Goal: Task Accomplishment & Management: Manage account settings

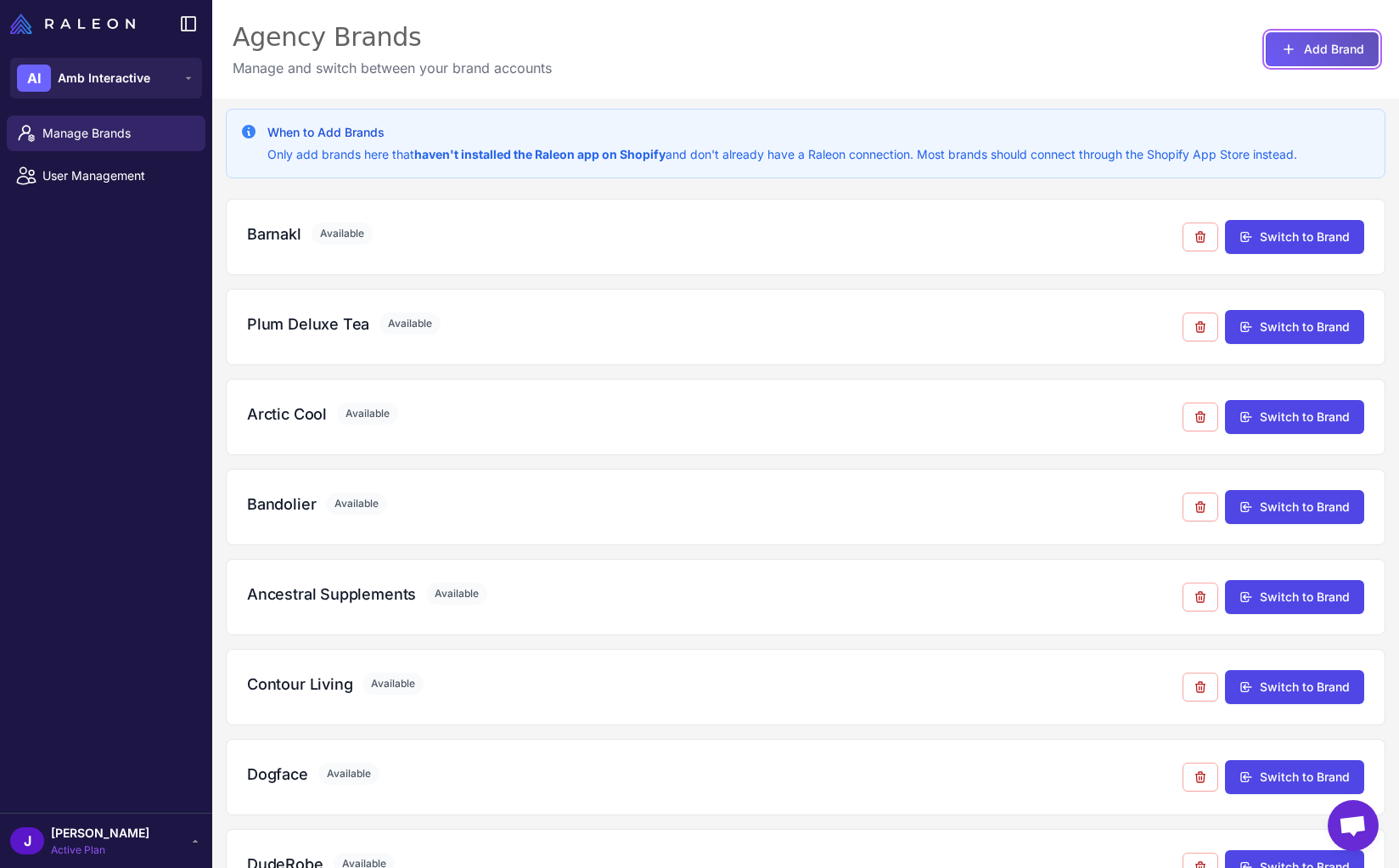
click at [1283, 51] on icon at bounding box center [1289, 50] width 17 height 17
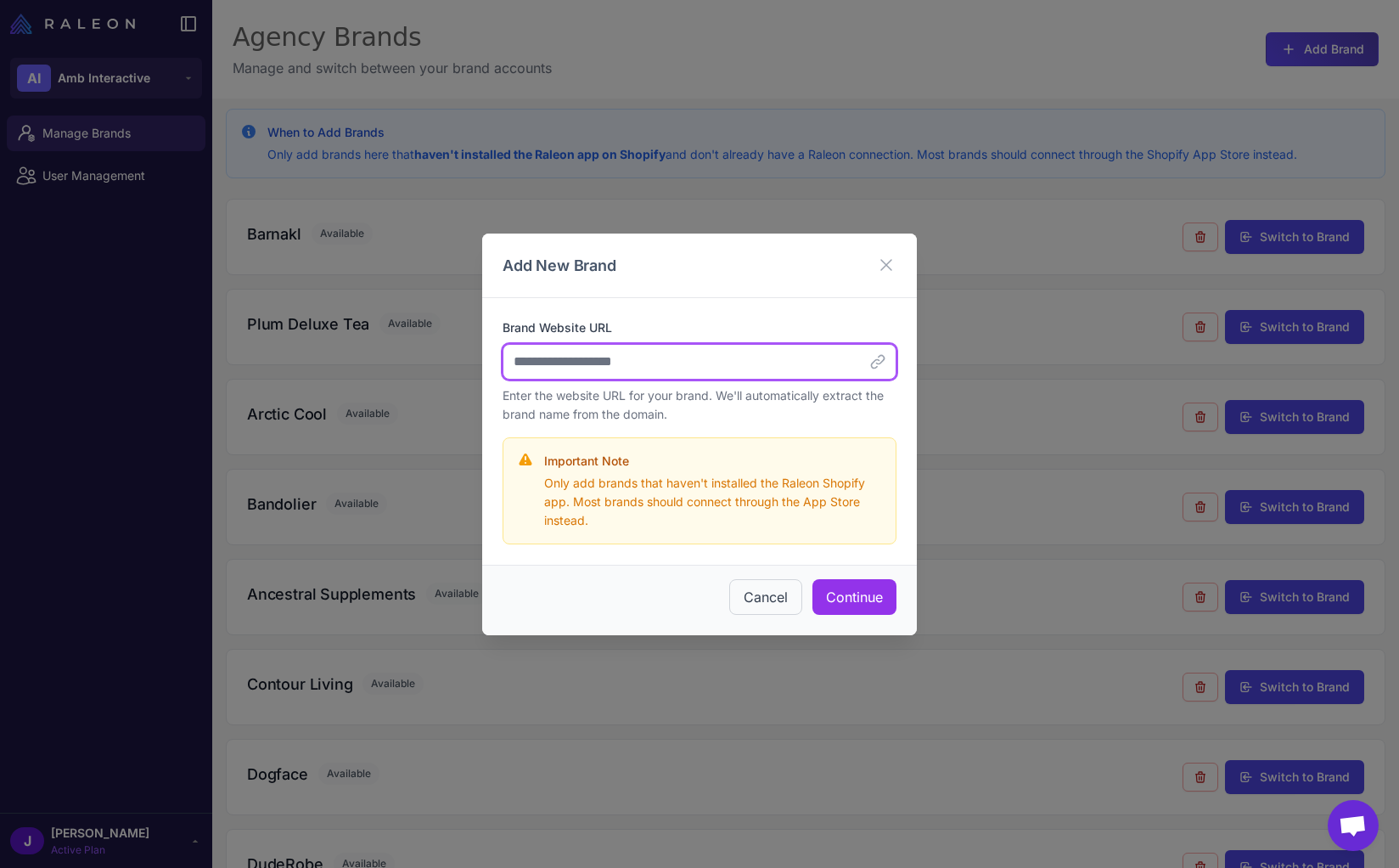
click at [652, 362] on input "Brand Website URL" at bounding box center [700, 361] width 394 height 36
paste input "**********"
type input "**********"
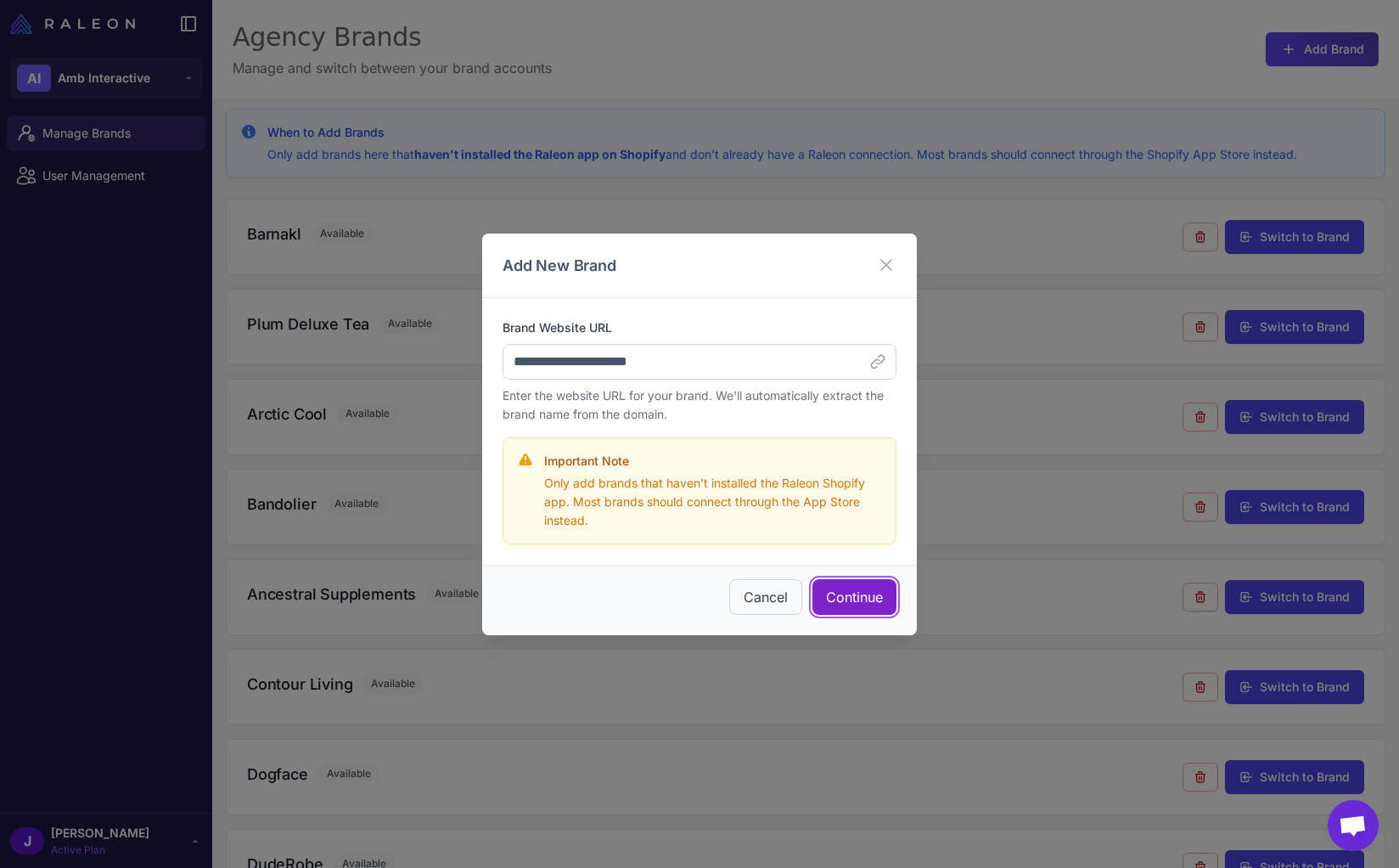
click at [863, 602] on button "Continue" at bounding box center [855, 596] width 84 height 36
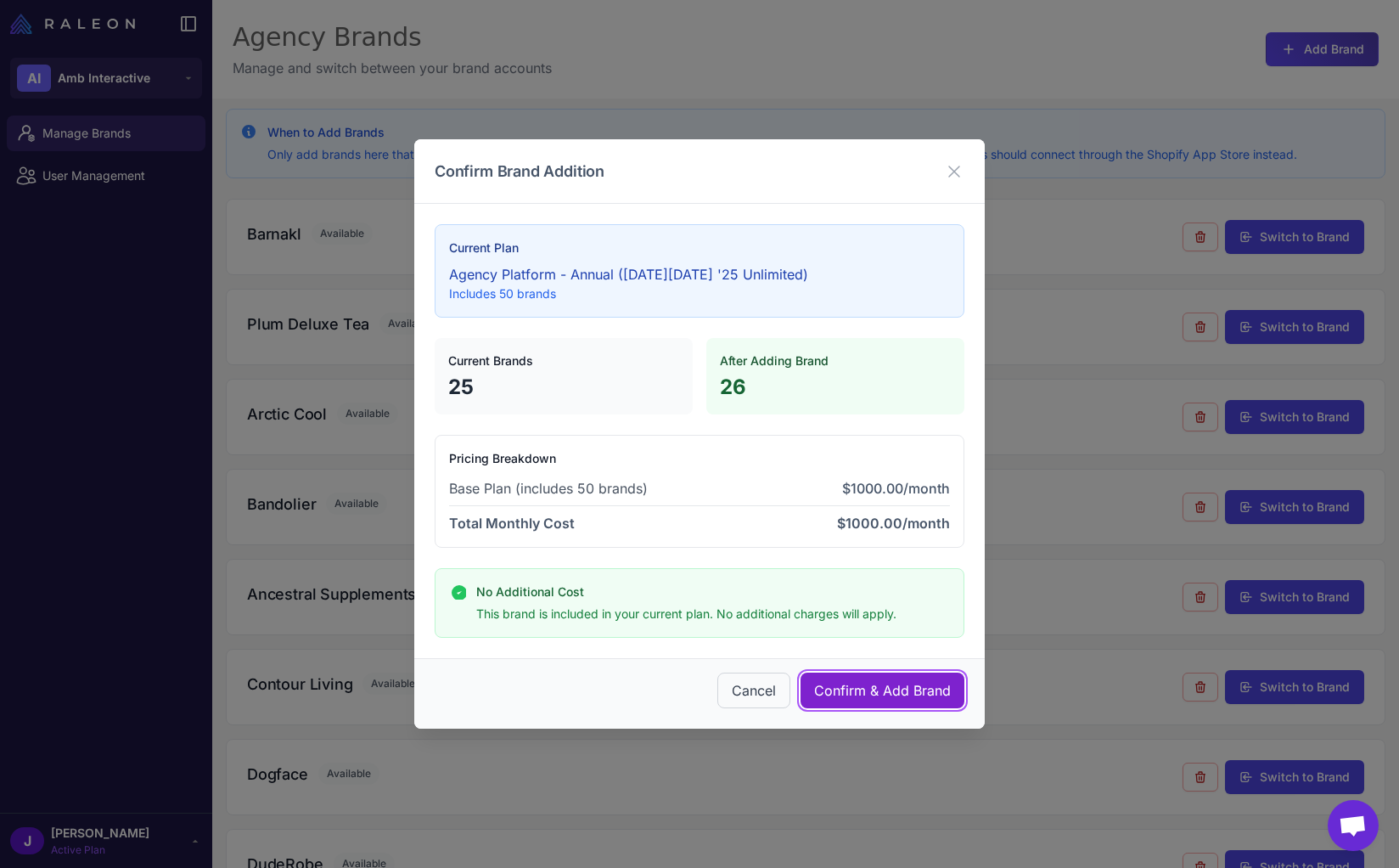
click at [838, 695] on span "Confirm & Add Brand" at bounding box center [882, 690] width 137 height 21
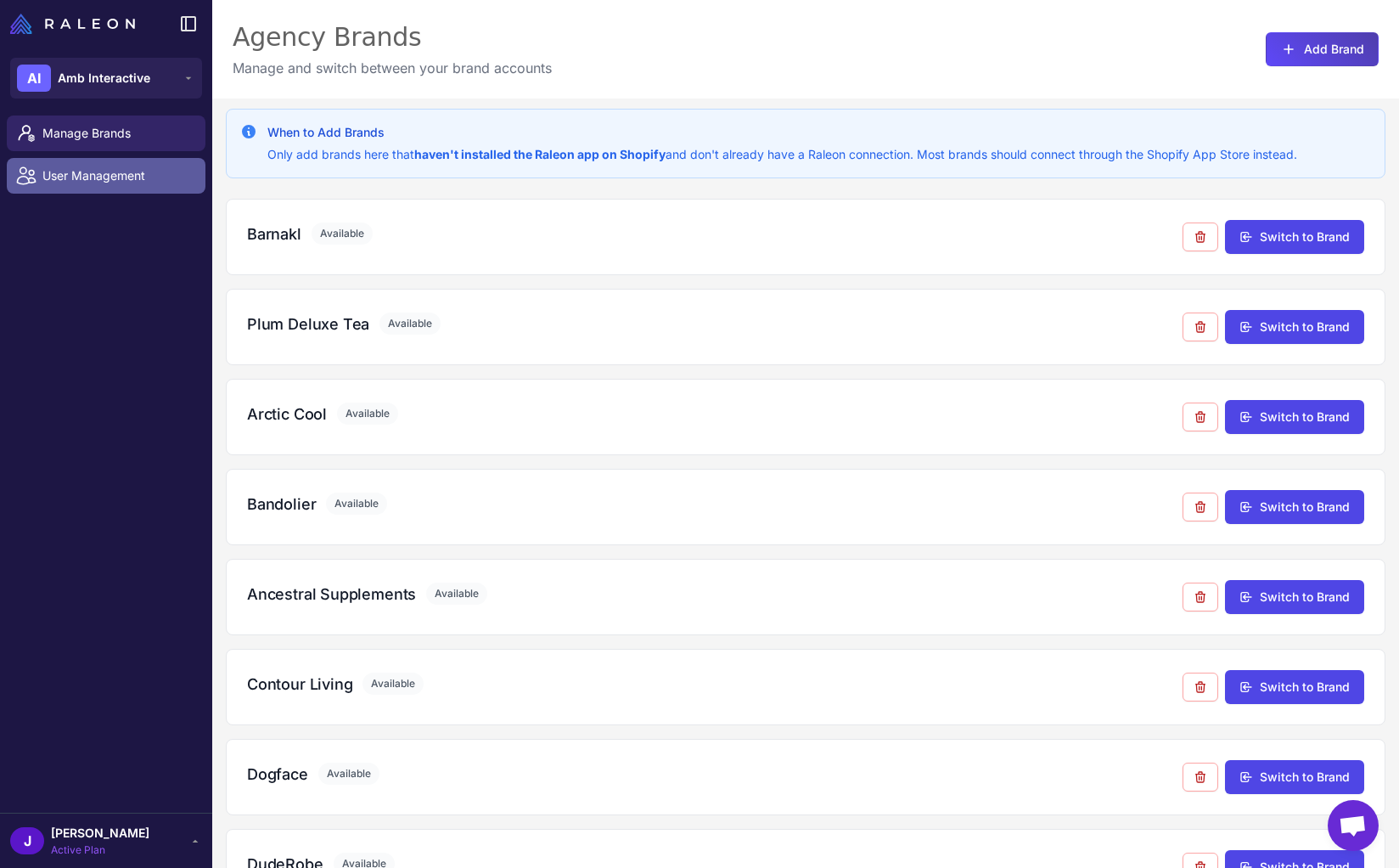
click at [82, 181] on span "User Management" at bounding box center [117, 176] width 150 height 19
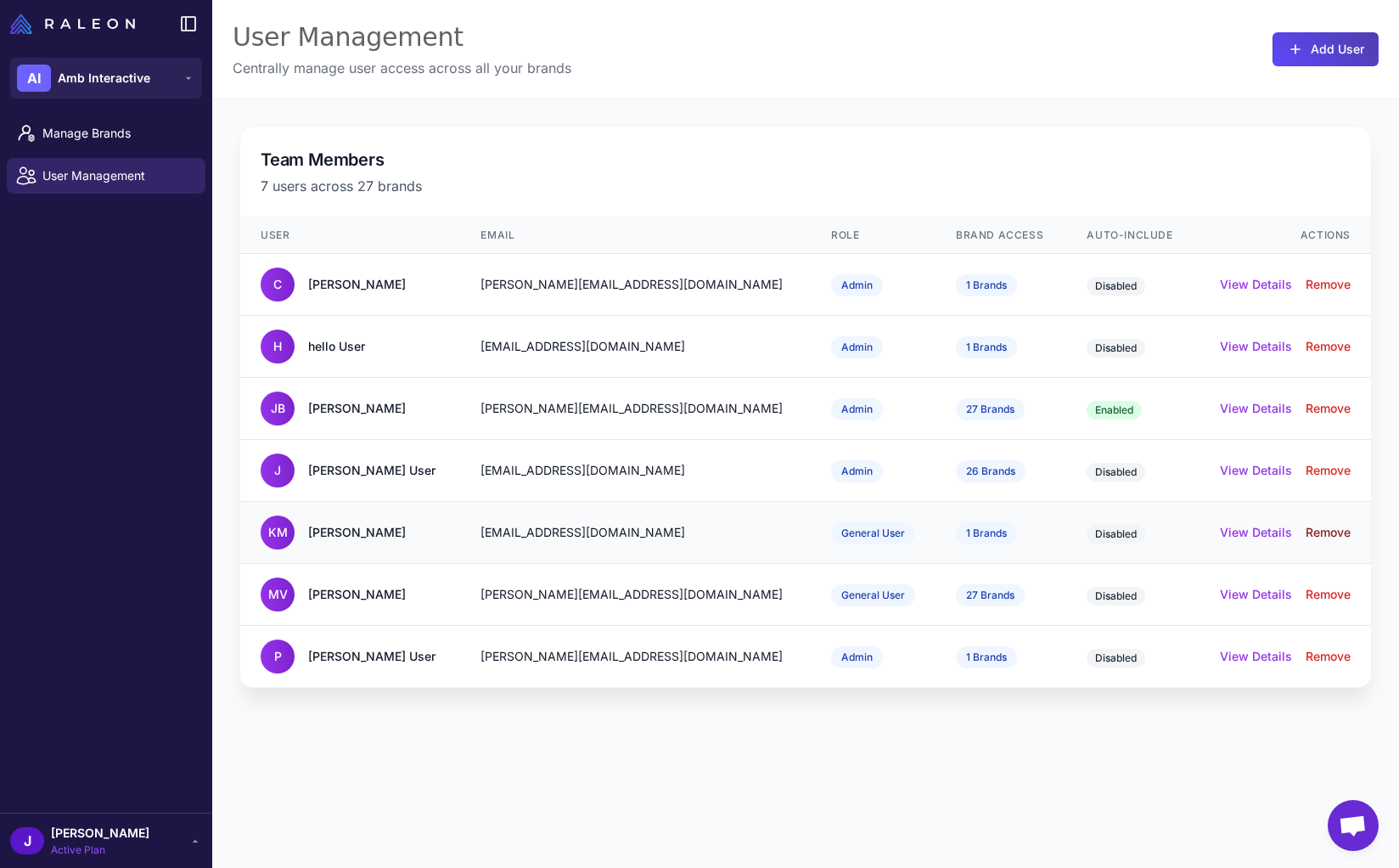
click at [1330, 535] on button "Remove" at bounding box center [1328, 532] width 45 height 19
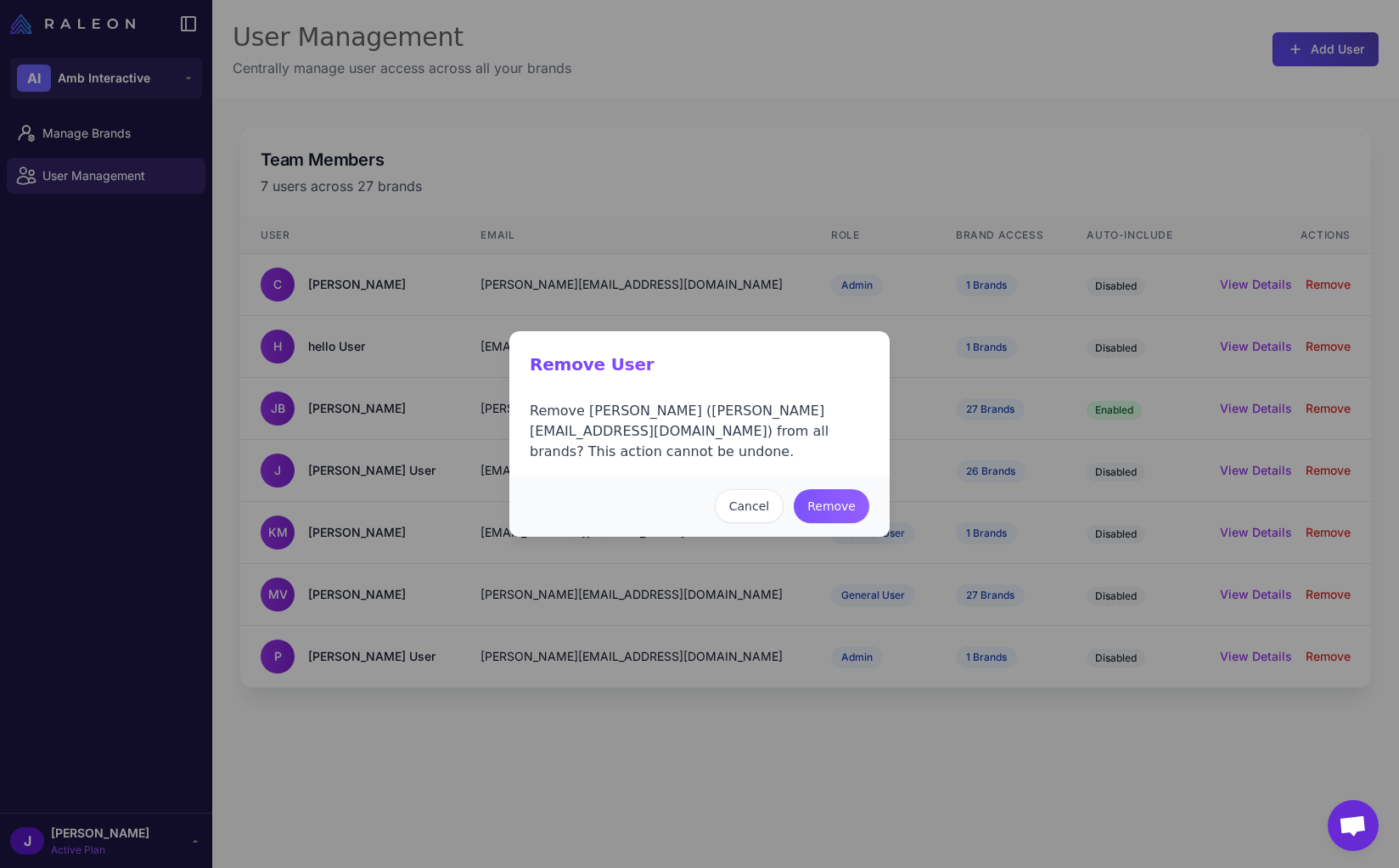
click at [843, 495] on button "Remove" at bounding box center [832, 506] width 76 height 34
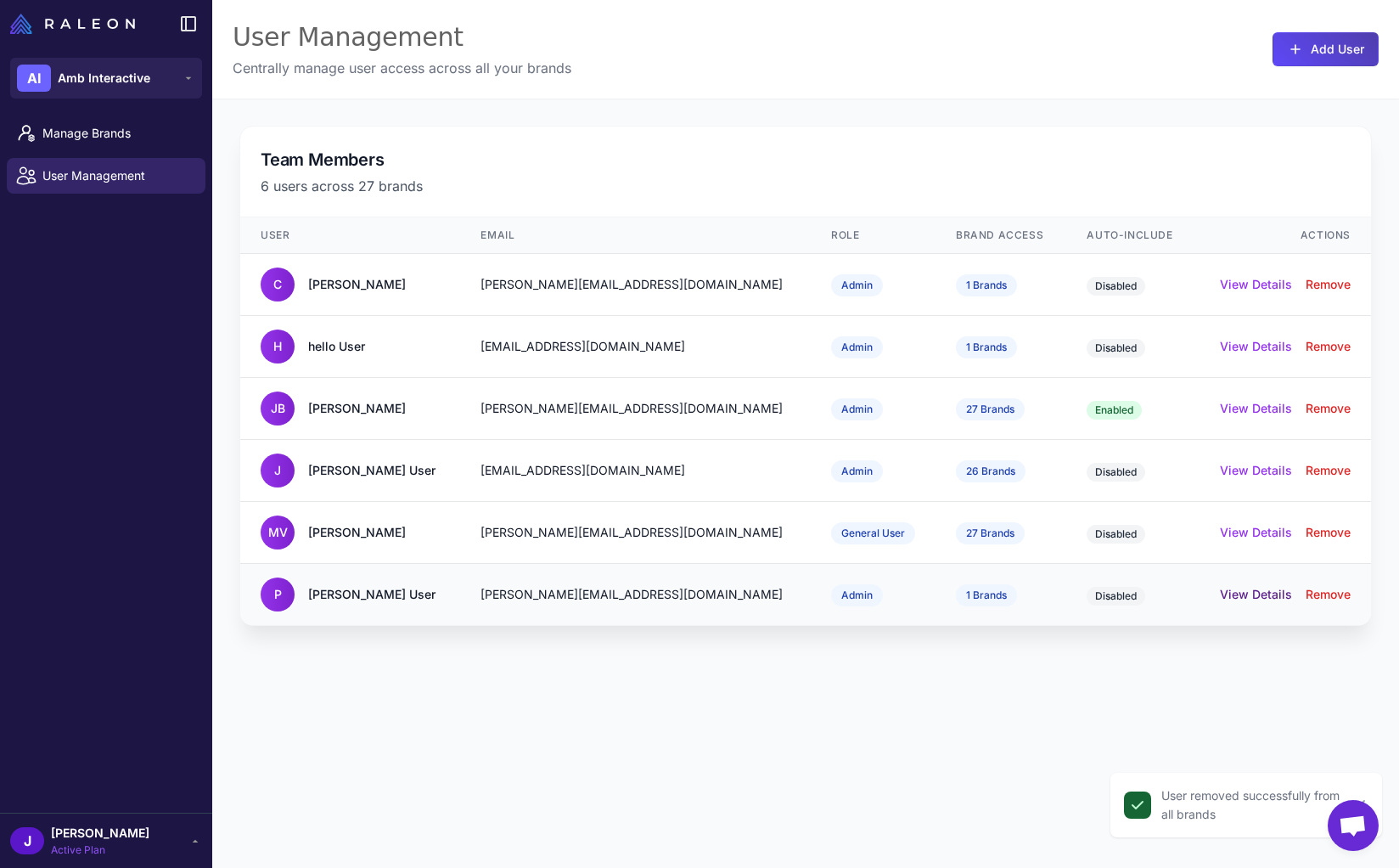
click at [1247, 596] on button "View Details" at bounding box center [1256, 595] width 72 height 19
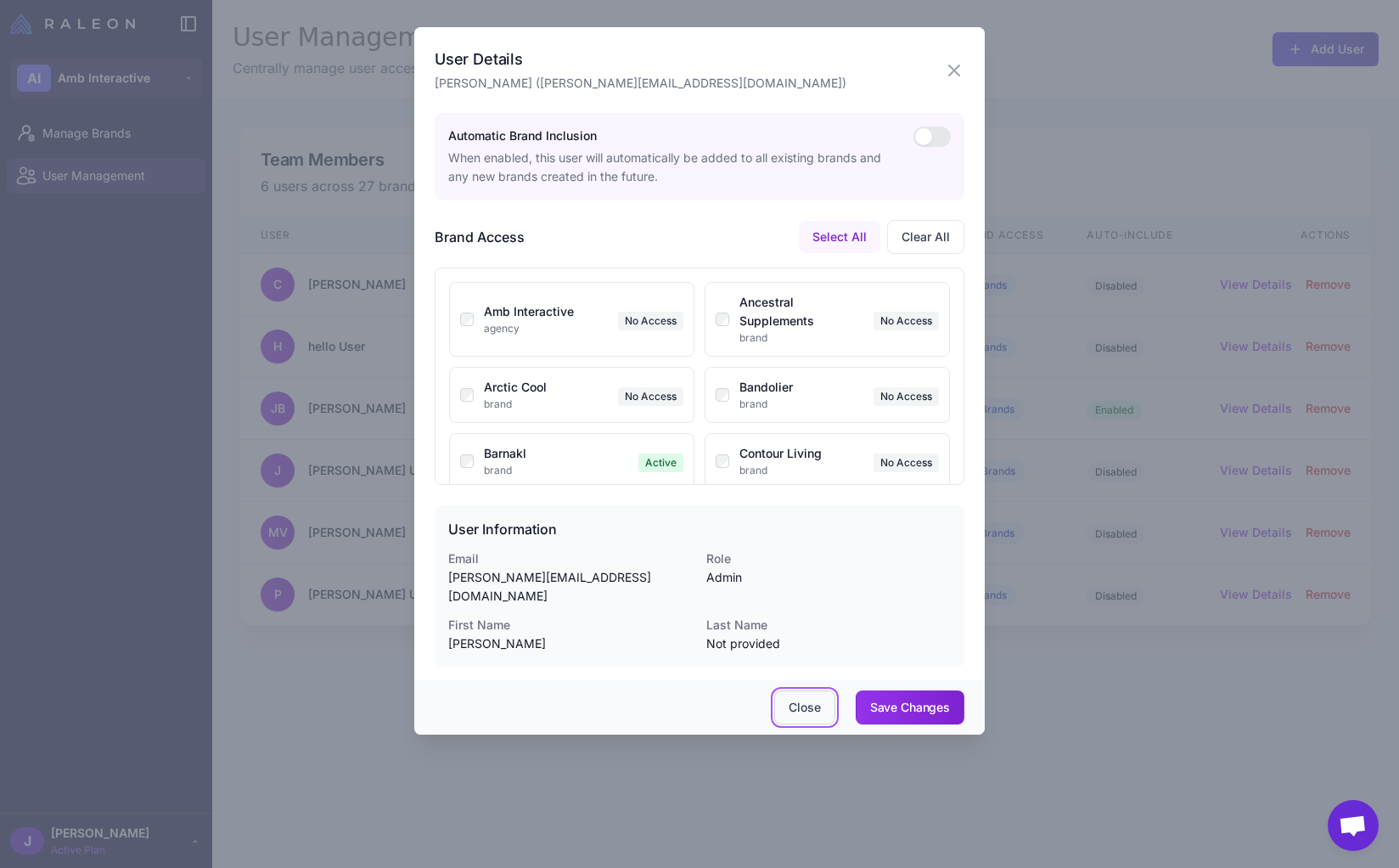
click at [801, 692] on button "Close" at bounding box center [804, 707] width 60 height 34
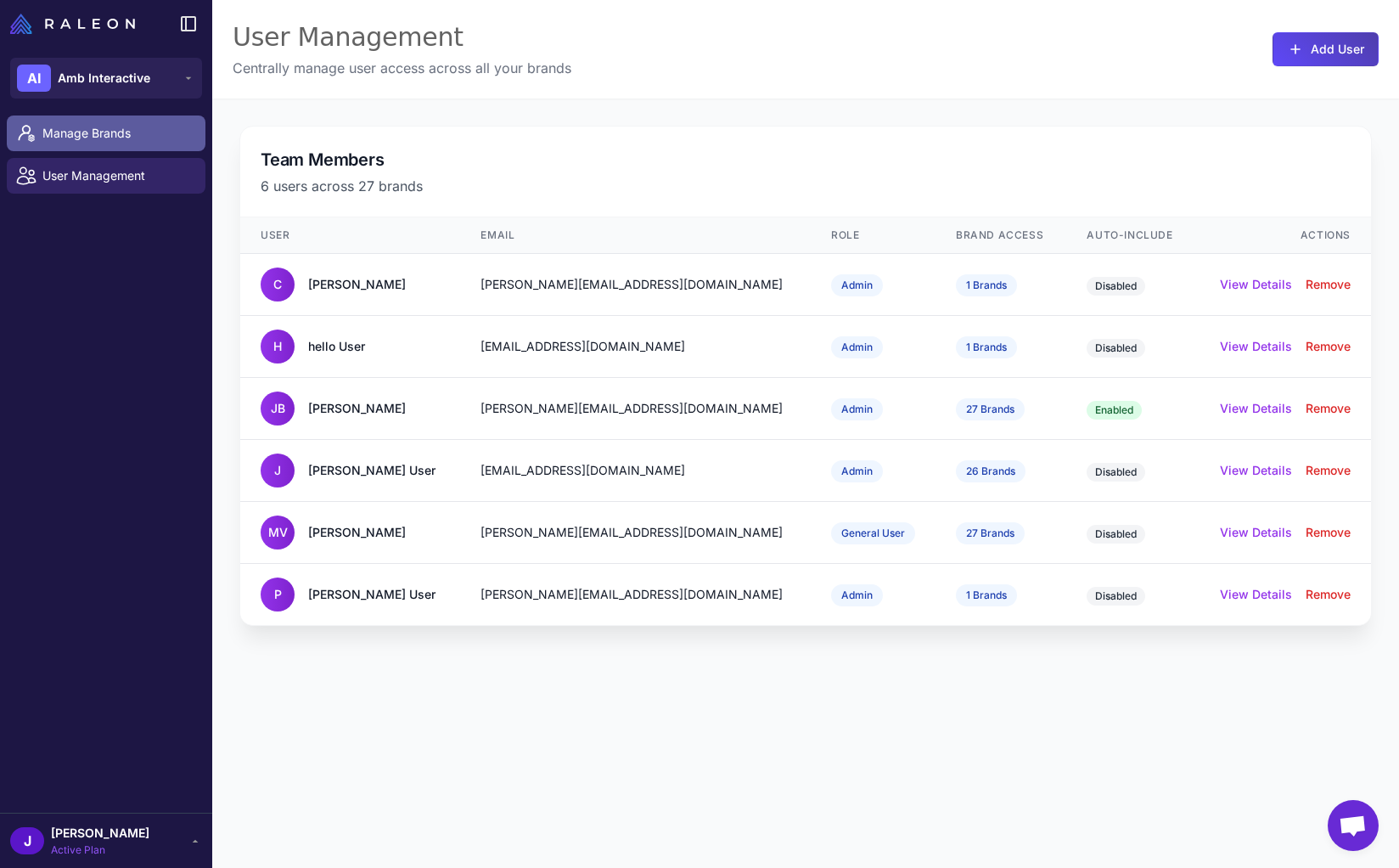
click at [95, 132] on span "Manage Brands" at bounding box center [117, 133] width 150 height 19
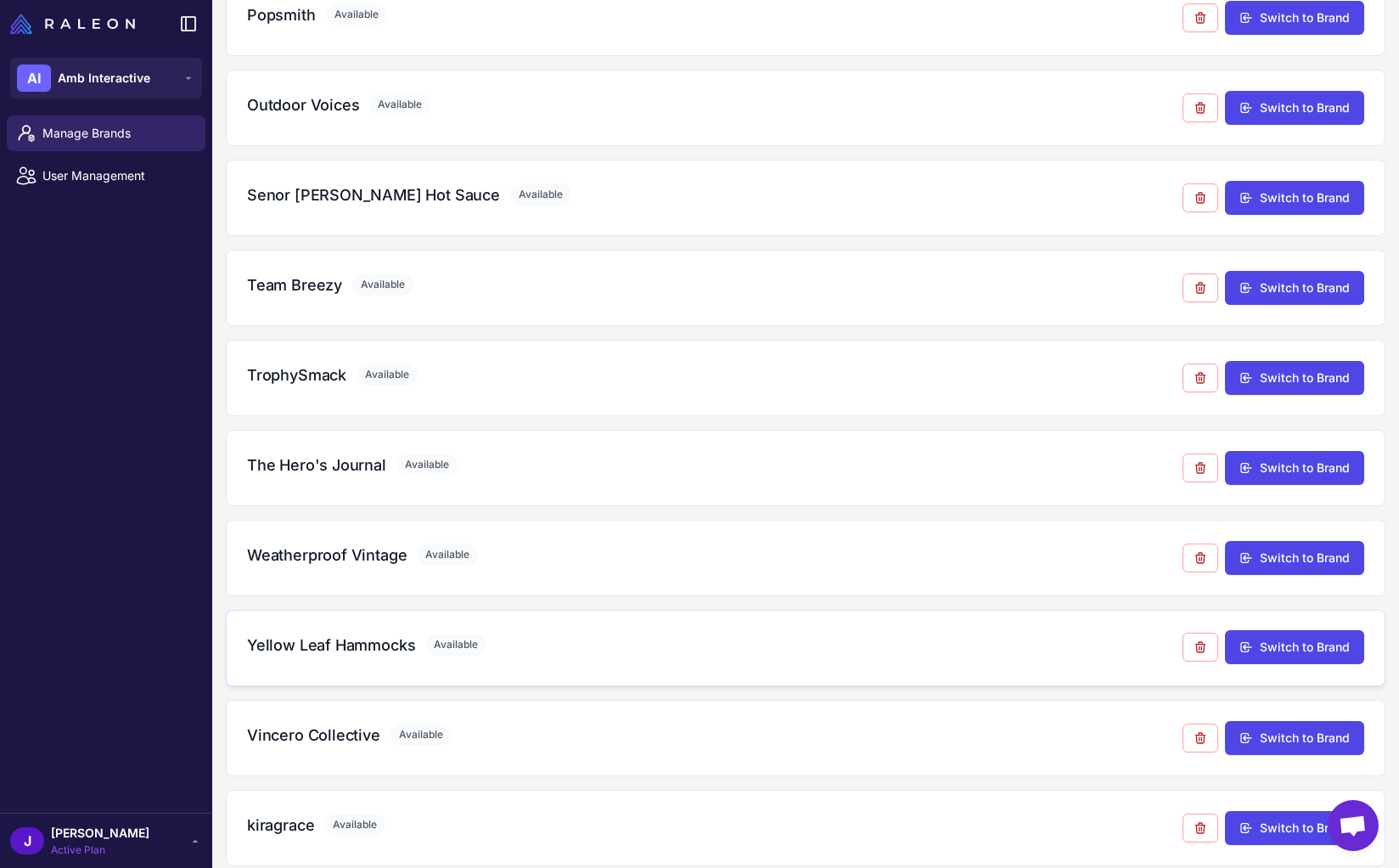
scroll to position [1677, 0]
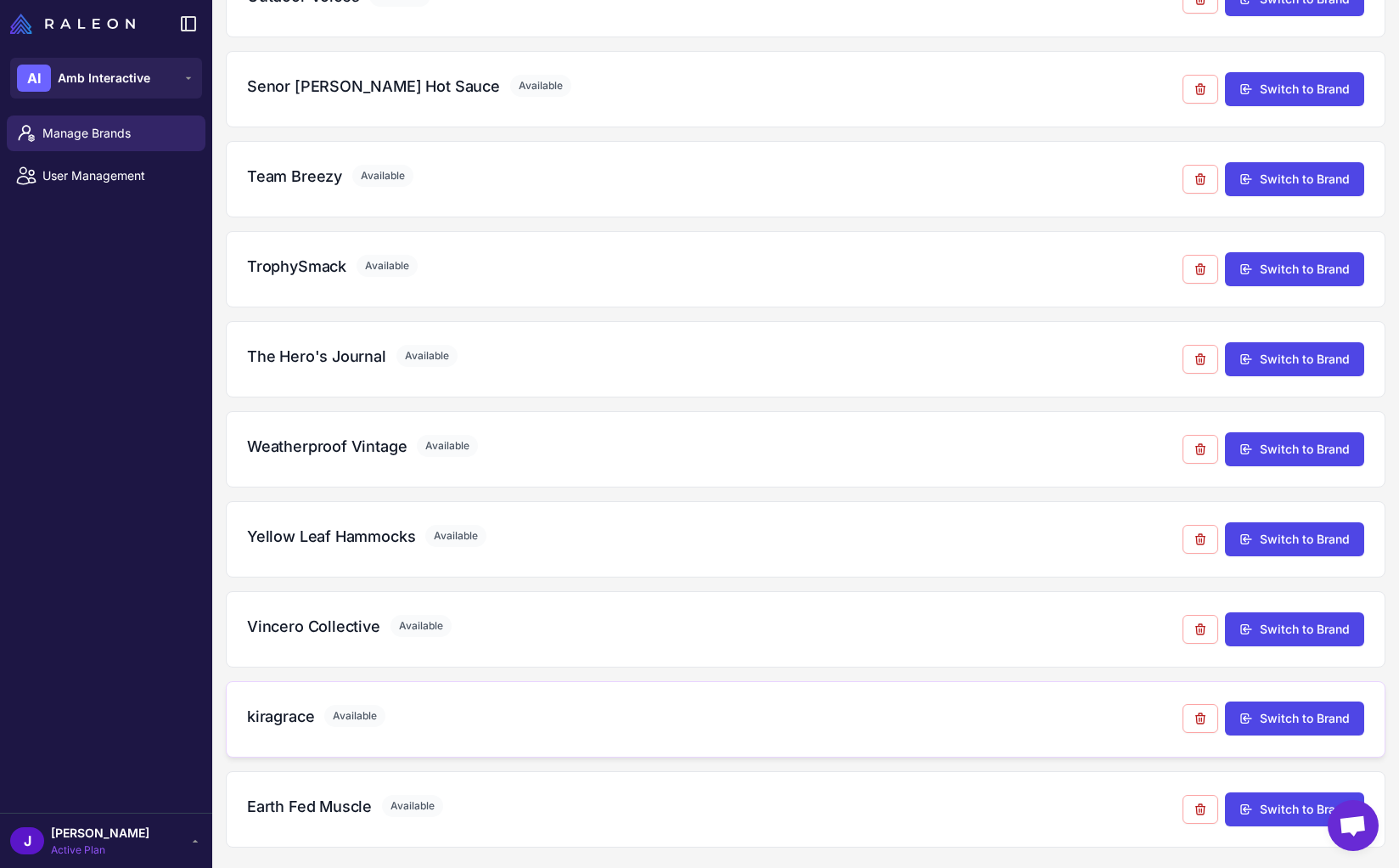
click at [287, 723] on h3 "kiragrace" at bounding box center [281, 715] width 67 height 22
click at [1279, 723] on button "Switch to Brand" at bounding box center [1294, 718] width 140 height 34
